Goal: Transaction & Acquisition: Download file/media

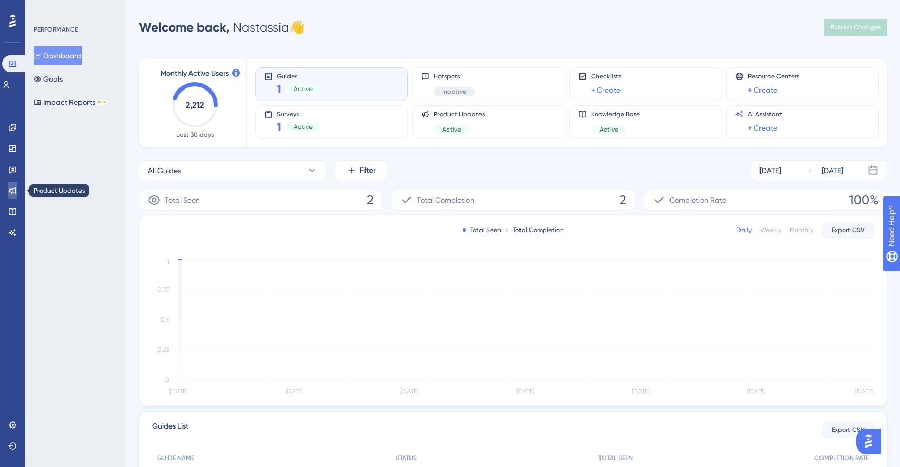
click at [14, 190] on icon at bounding box center [12, 190] width 8 height 8
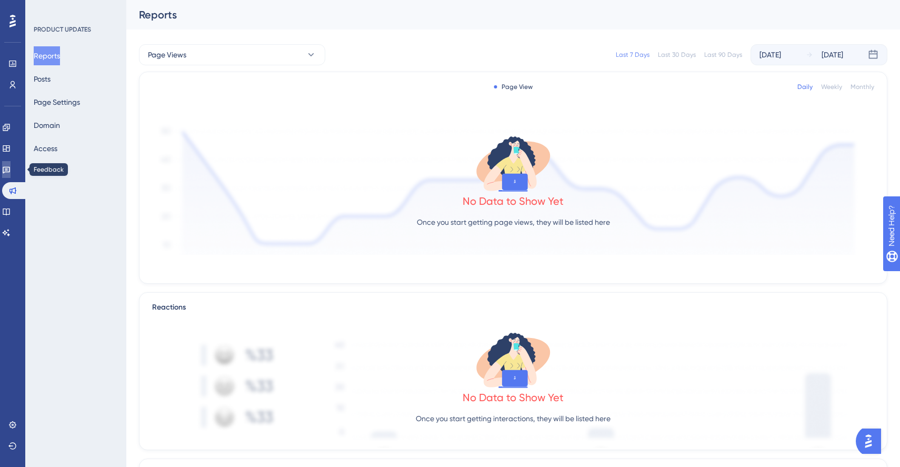
click at [11, 173] on icon at bounding box center [6, 169] width 8 height 8
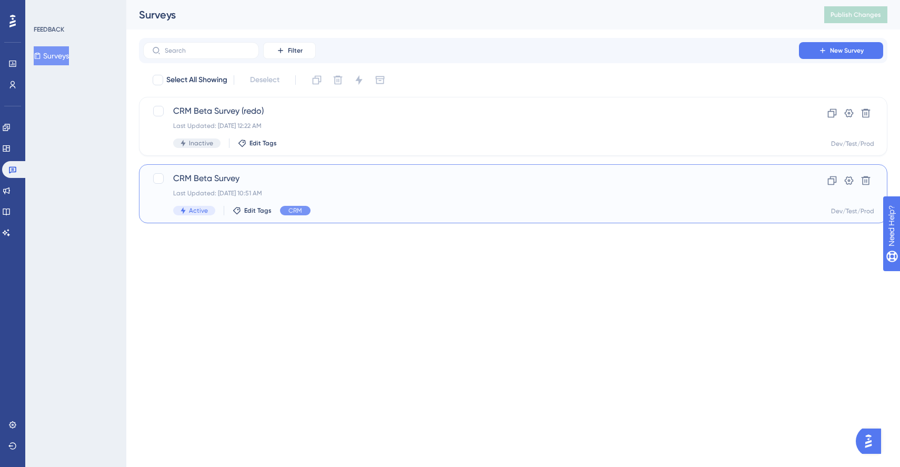
click at [270, 187] on div "CRM Beta Survey Last Updated: [DATE] 10:51 AM Active Edit Tags CRM" at bounding box center [471, 193] width 596 height 43
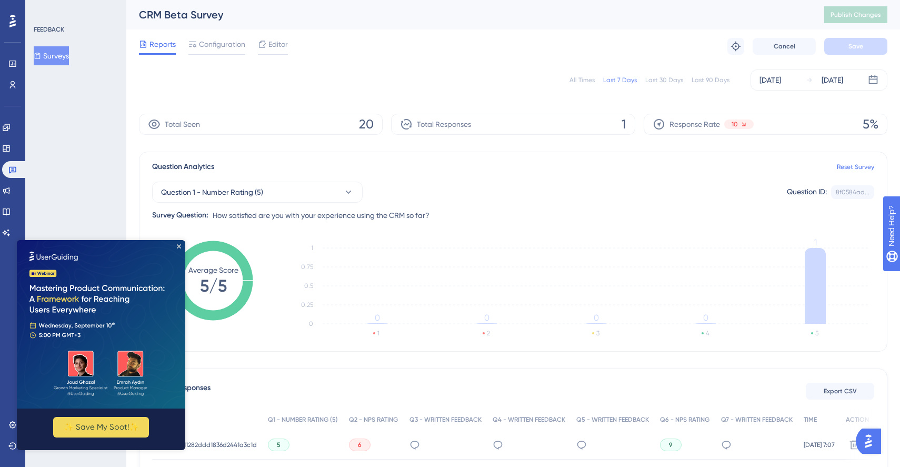
scroll to position [111, 0]
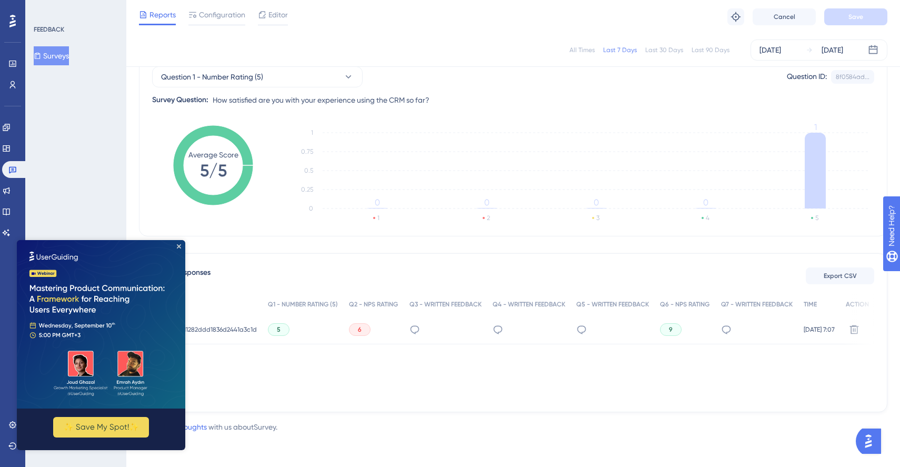
click at [179, 249] on img at bounding box center [101, 324] width 168 height 168
click at [181, 245] on img at bounding box center [101, 324] width 168 height 168
click at [179, 246] on icon "Close Preview" at bounding box center [179, 246] width 4 height 4
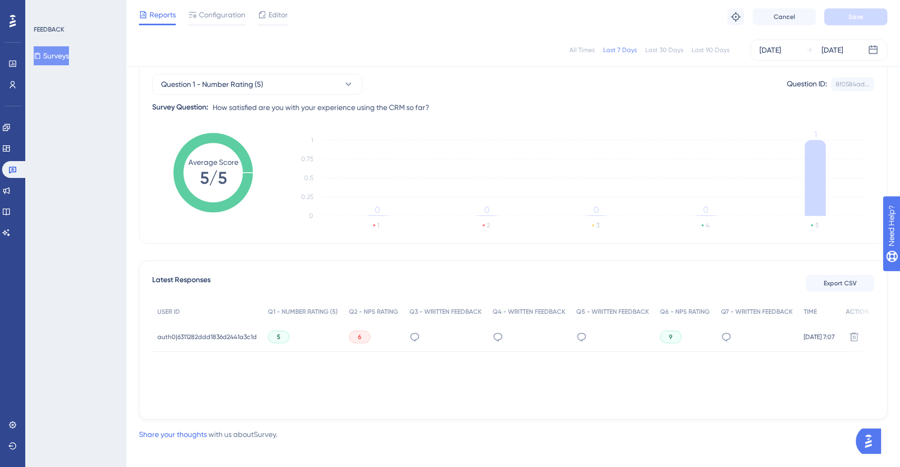
scroll to position [103, 0]
click at [282, 338] on div "5" at bounding box center [279, 338] width 22 height 13
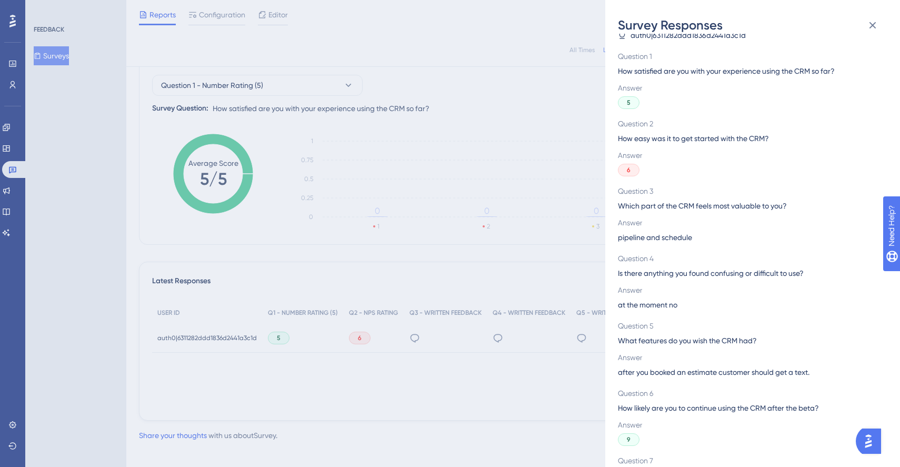
scroll to position [81, 0]
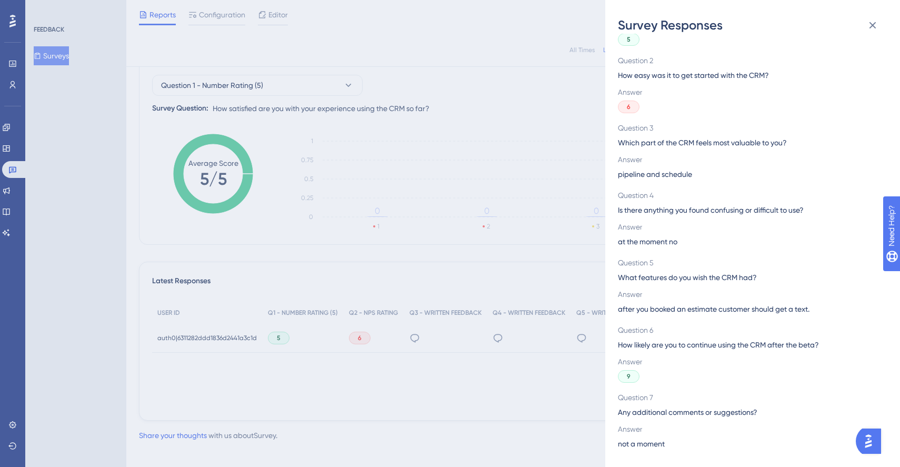
click at [351, 251] on div "Survey Responses auth0|6311282ddd1836d2441a3c1d Question 1 How satisfied are yo…" at bounding box center [450, 233] width 900 height 467
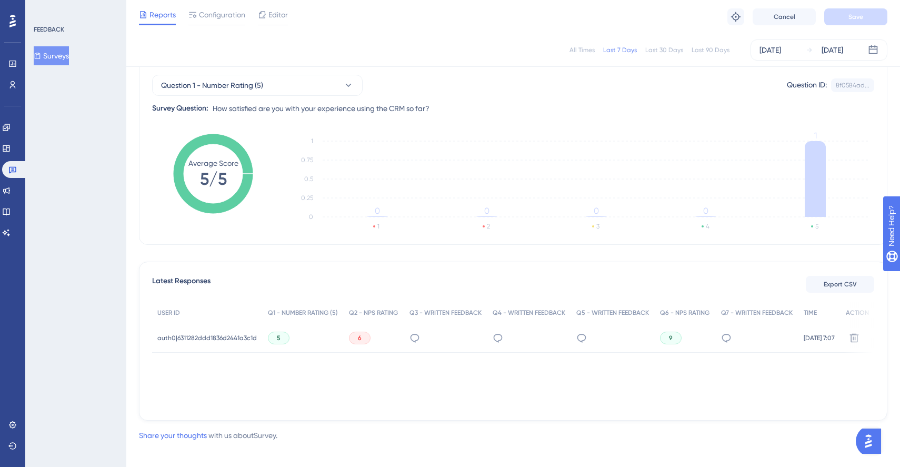
click at [659, 54] on div "Last 30 Days" at bounding box center [665, 50] width 38 height 8
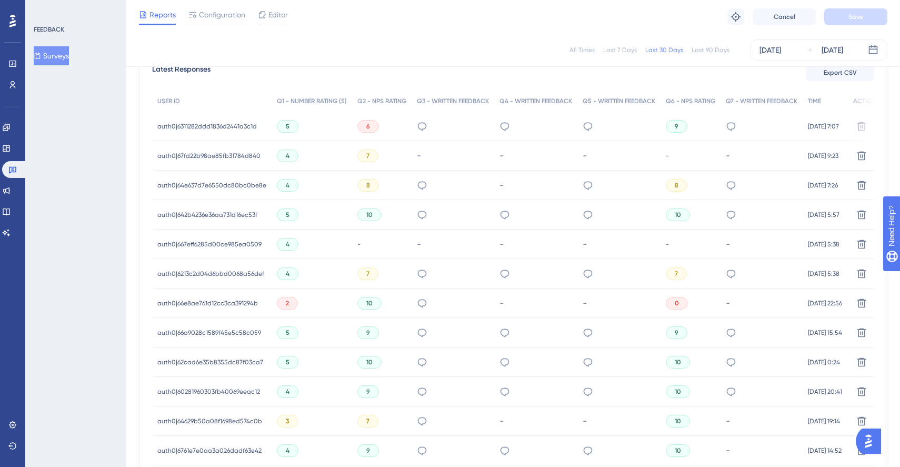
scroll to position [307, 0]
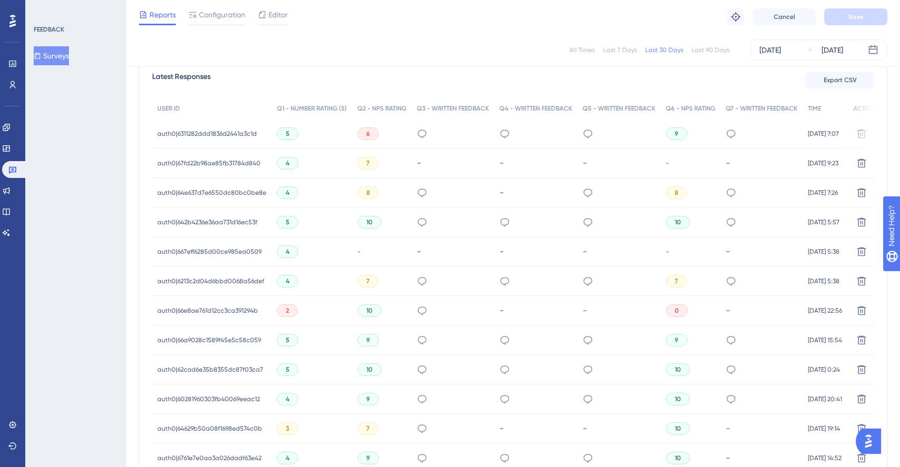
click at [821, 89] on div "Export CSV" at bounding box center [840, 80] width 68 height 19
click at [821, 85] on button "Export CSV" at bounding box center [840, 80] width 68 height 17
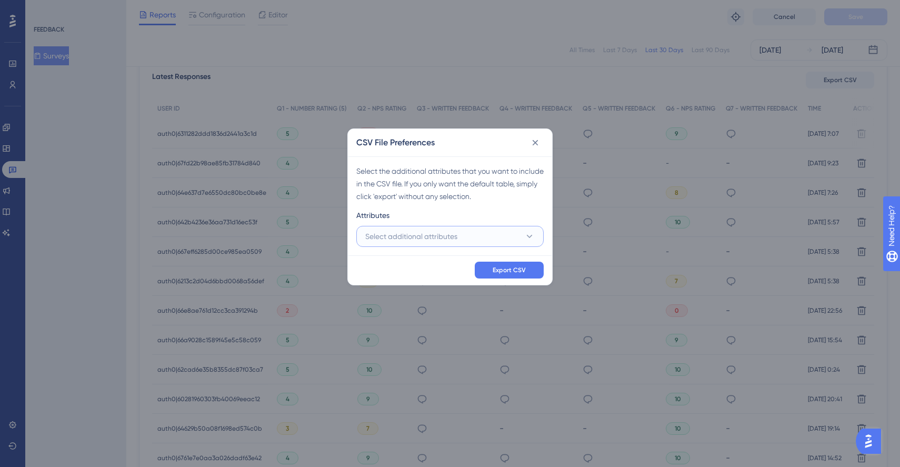
click at [501, 231] on button "Select additional attributes" at bounding box center [449, 236] width 187 height 21
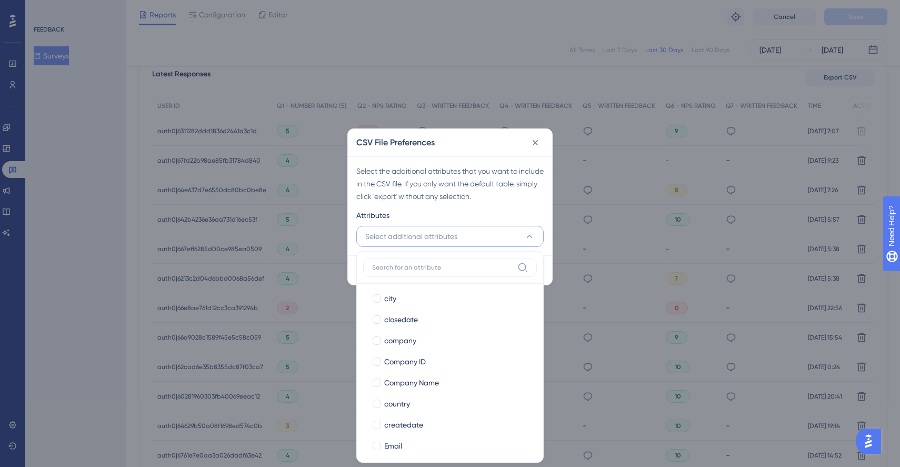
scroll to position [287, 0]
click at [376, 352] on div at bounding box center [377, 350] width 8 height 8
checkbox input "true"
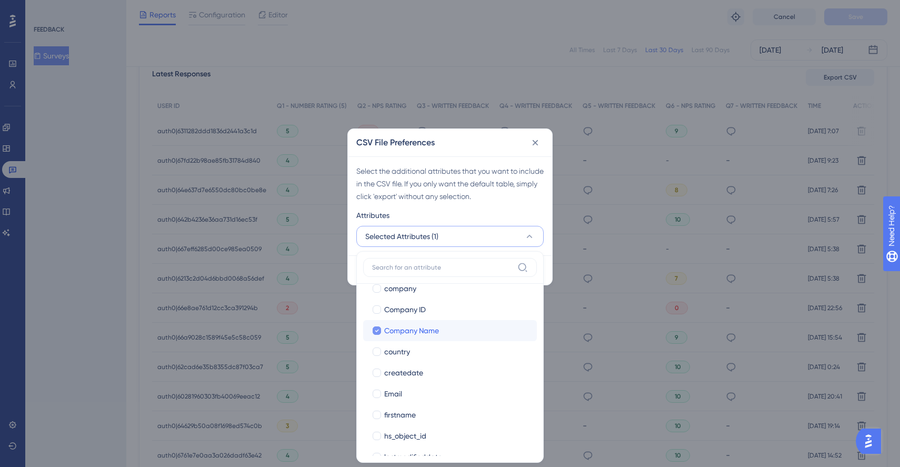
scroll to position [343, 0]
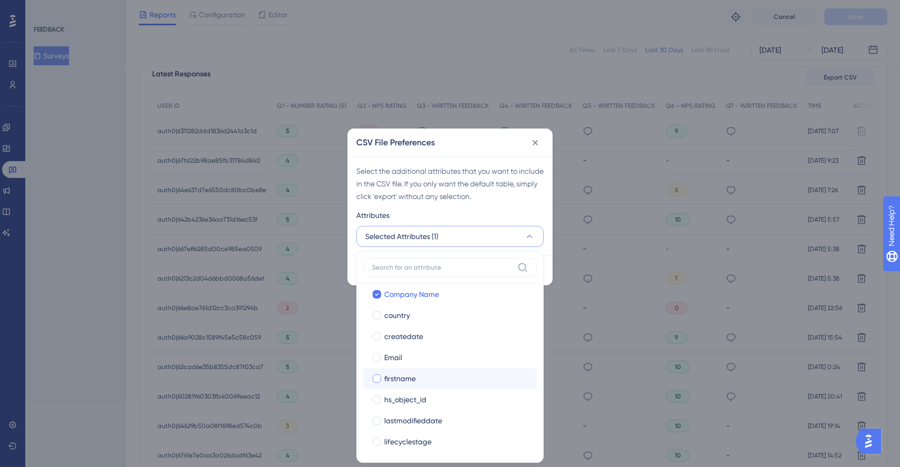
click at [376, 376] on div at bounding box center [377, 378] width 8 height 8
checkbox input "true"
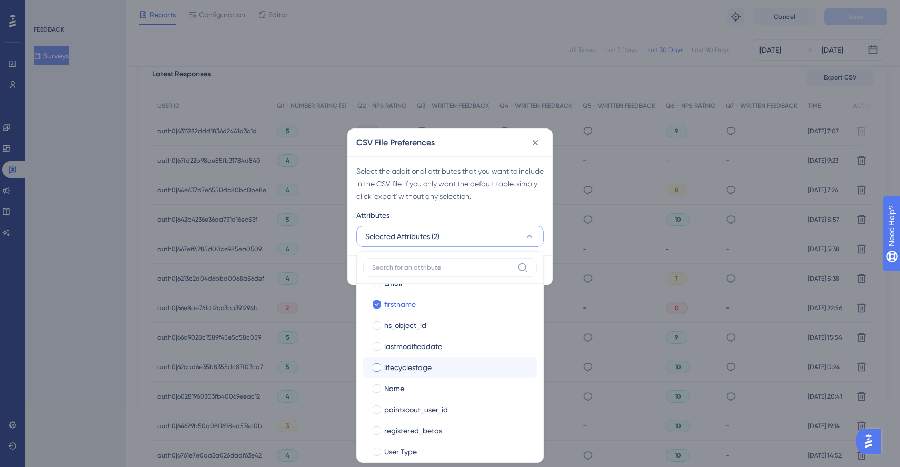
click at [377, 371] on div at bounding box center [377, 367] width 11 height 11
checkbox input "true"
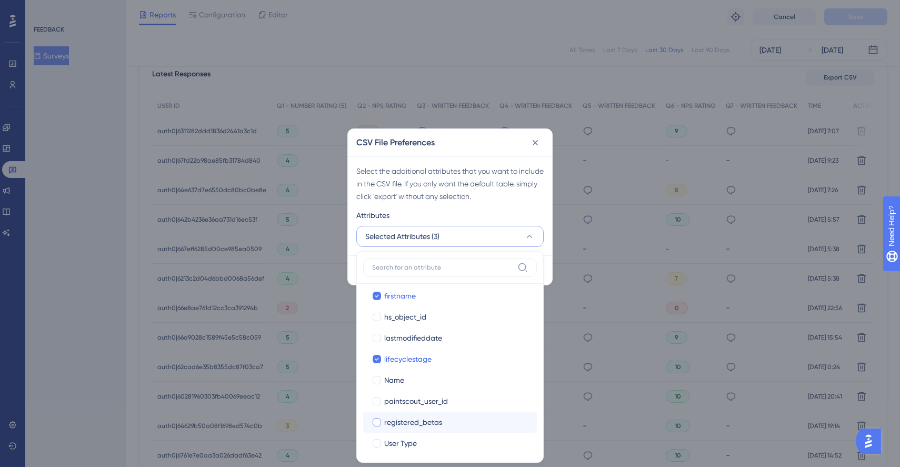
scroll to position [411, 0]
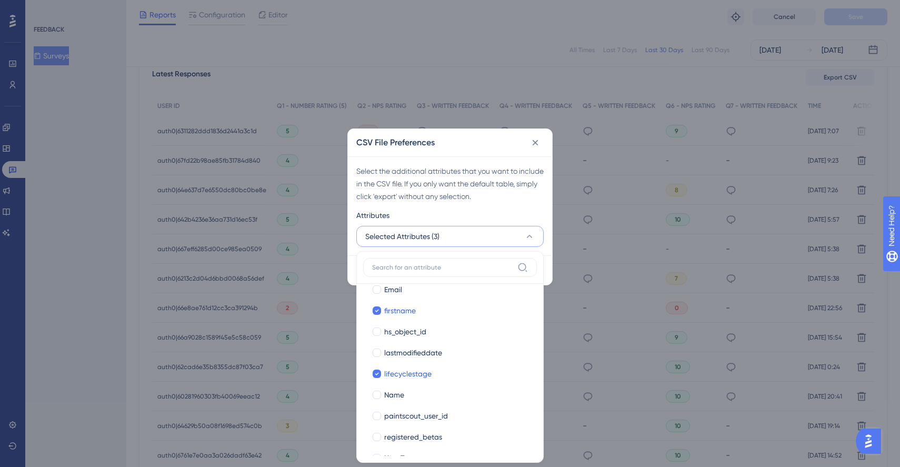
click at [409, 271] on label at bounding box center [450, 267] width 174 height 19
click at [409, 271] on input at bounding box center [442, 267] width 141 height 8
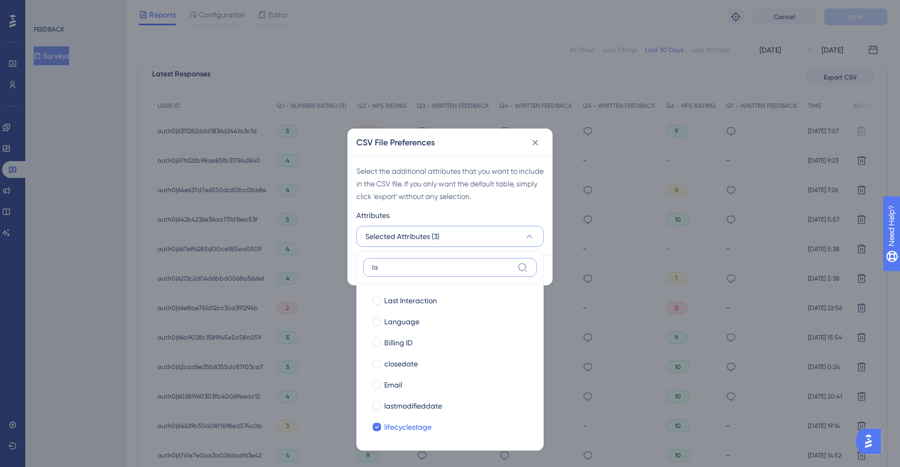
type input "las"
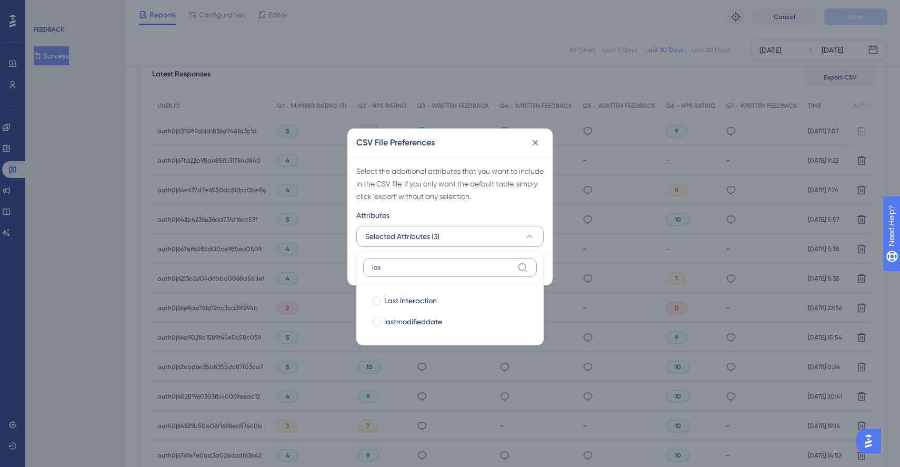
click at [401, 265] on input "las" at bounding box center [442, 267] width 141 height 8
type input "em"
click at [414, 321] on div "Email" at bounding box center [456, 321] width 144 height 13
checkbox input "true"
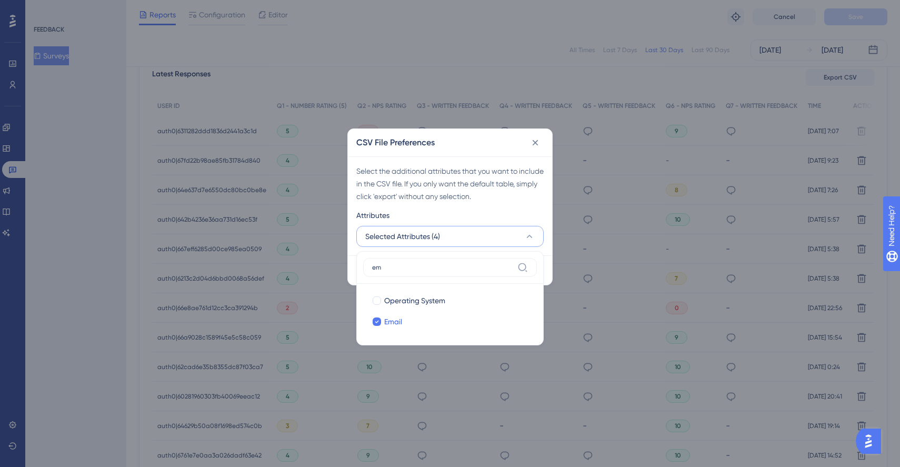
click at [457, 212] on div "Attributes" at bounding box center [449, 217] width 187 height 17
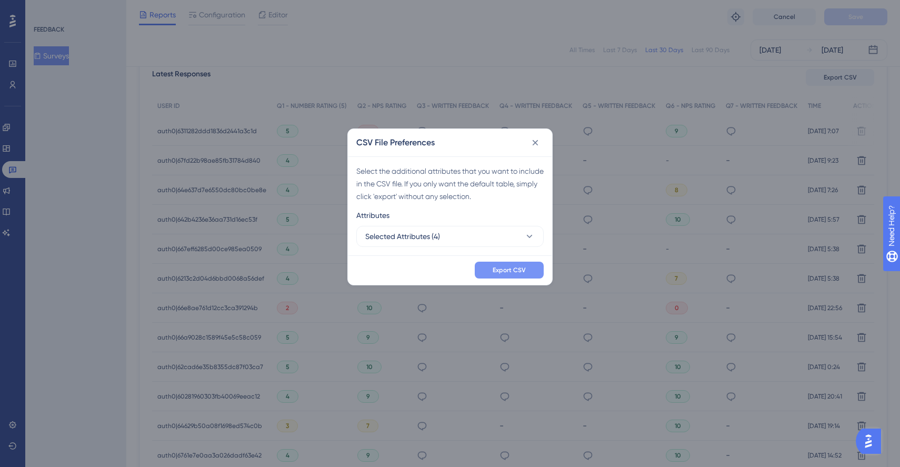
click at [507, 270] on span "Export CSV" at bounding box center [509, 270] width 33 height 8
